Goal: Task Accomplishment & Management: Manage account settings

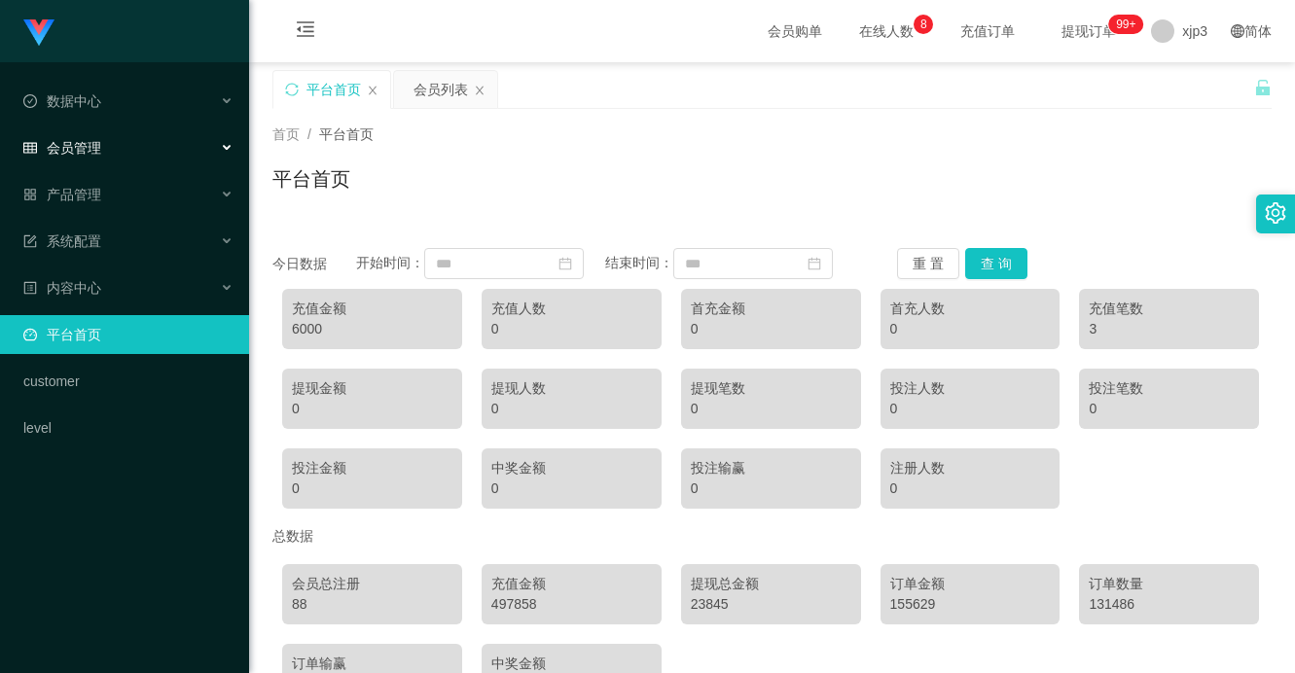
scroll to position [131, 0]
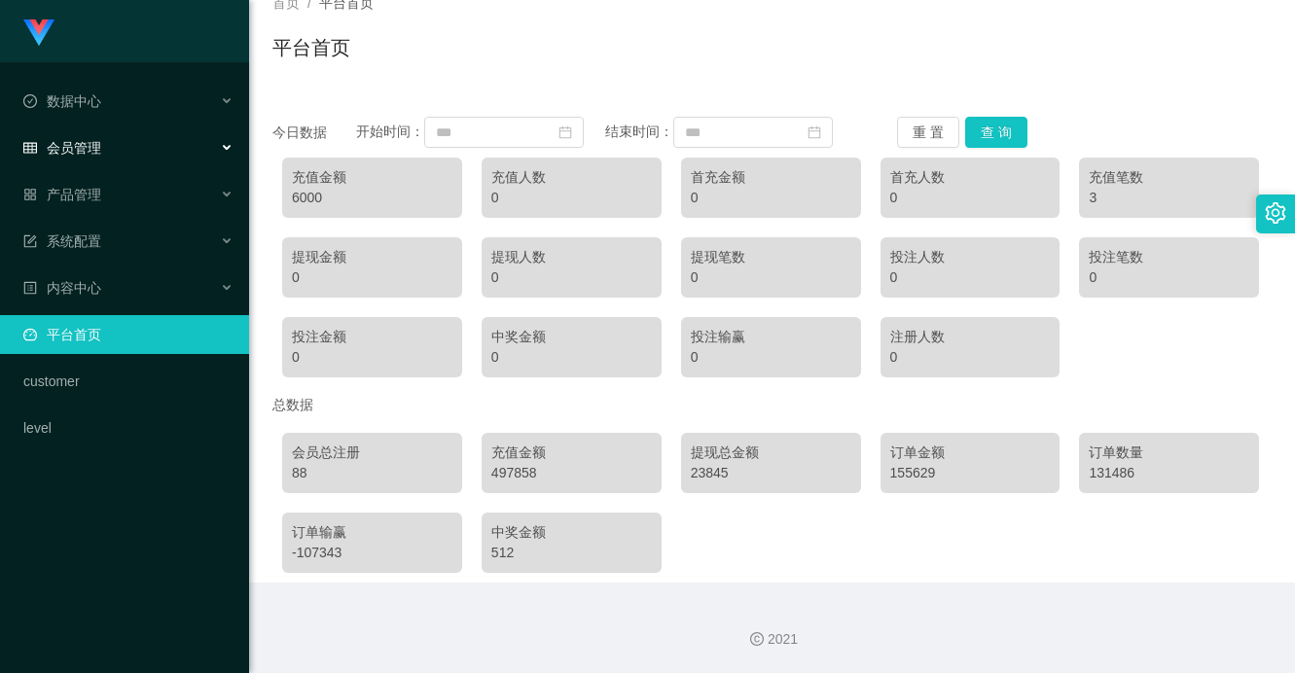
click at [80, 155] on span "会员管理" at bounding box center [62, 148] width 78 height 16
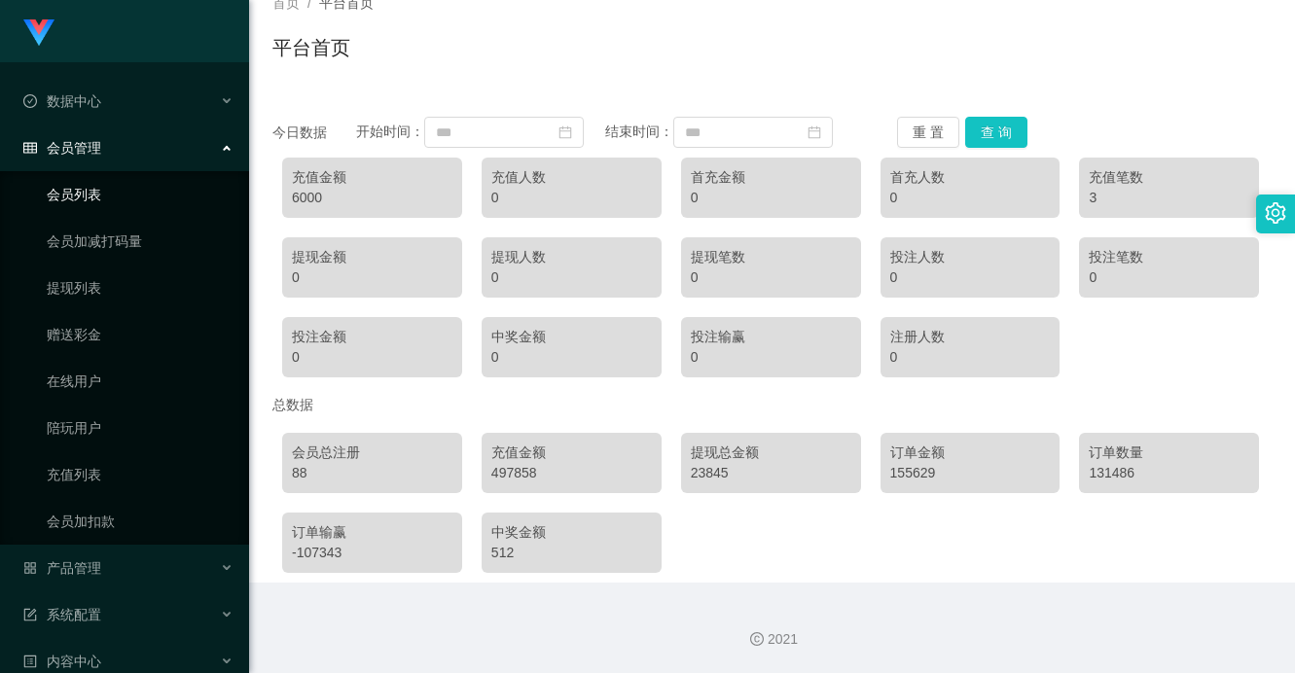
click at [82, 207] on link "会员列表" at bounding box center [140, 194] width 187 height 39
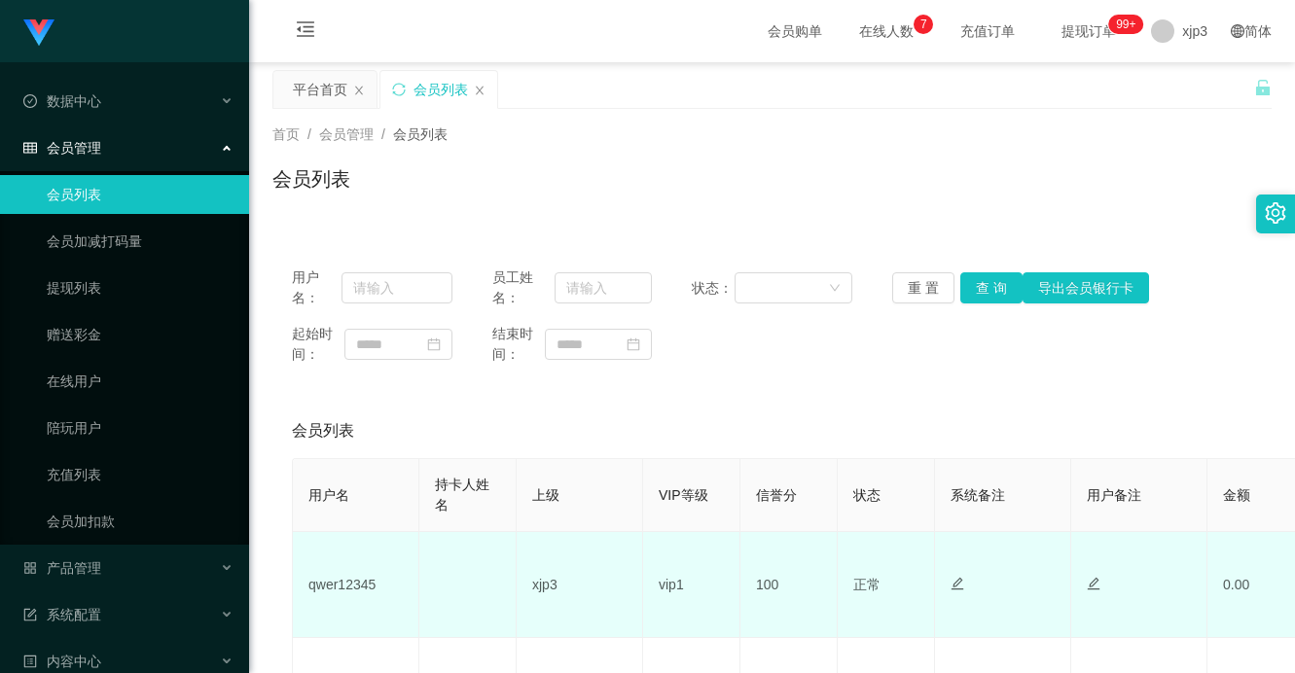
click at [336, 580] on td "qwer12345" at bounding box center [356, 585] width 126 height 106
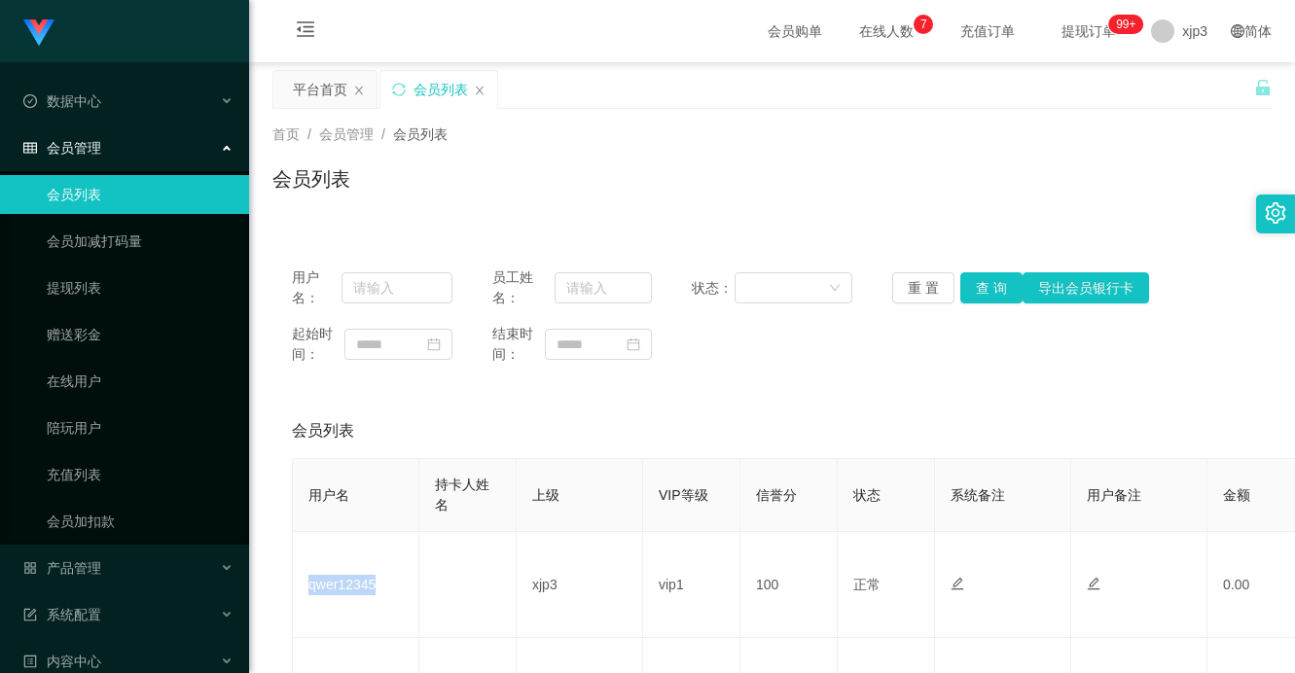
copy td "qwer12345"
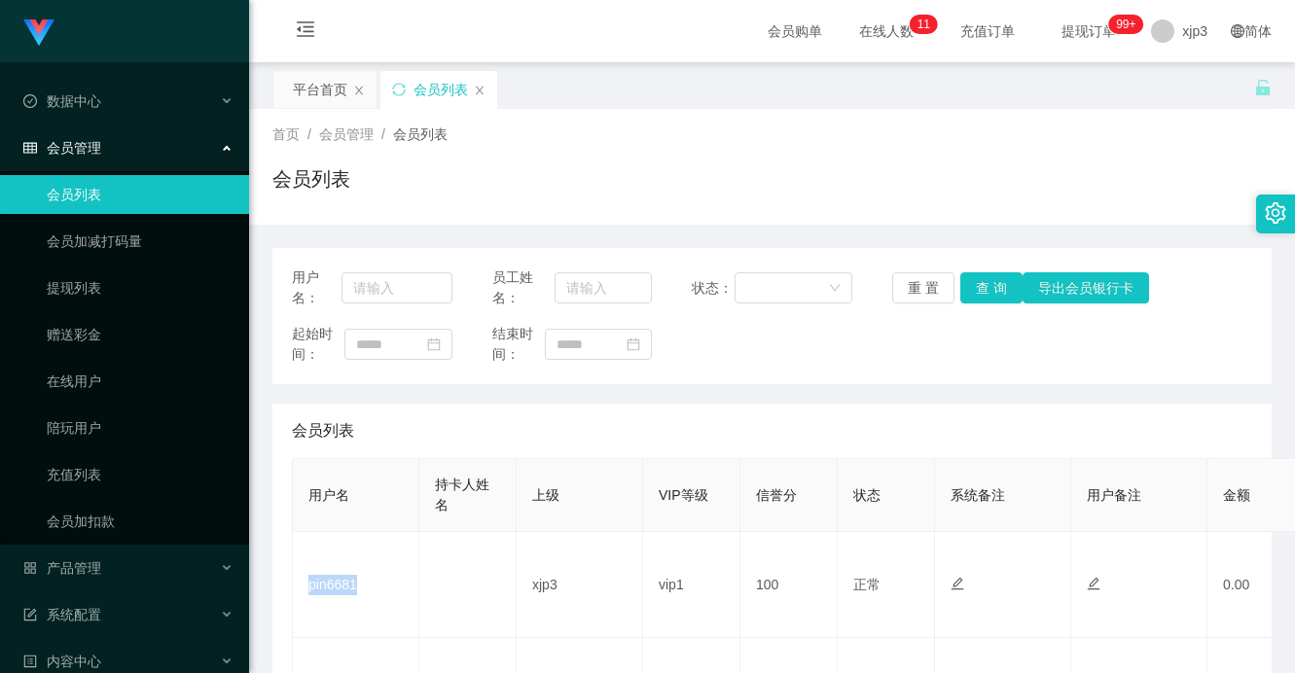
scroll to position [389, 0]
